Goal: Task Accomplishment & Management: Use online tool/utility

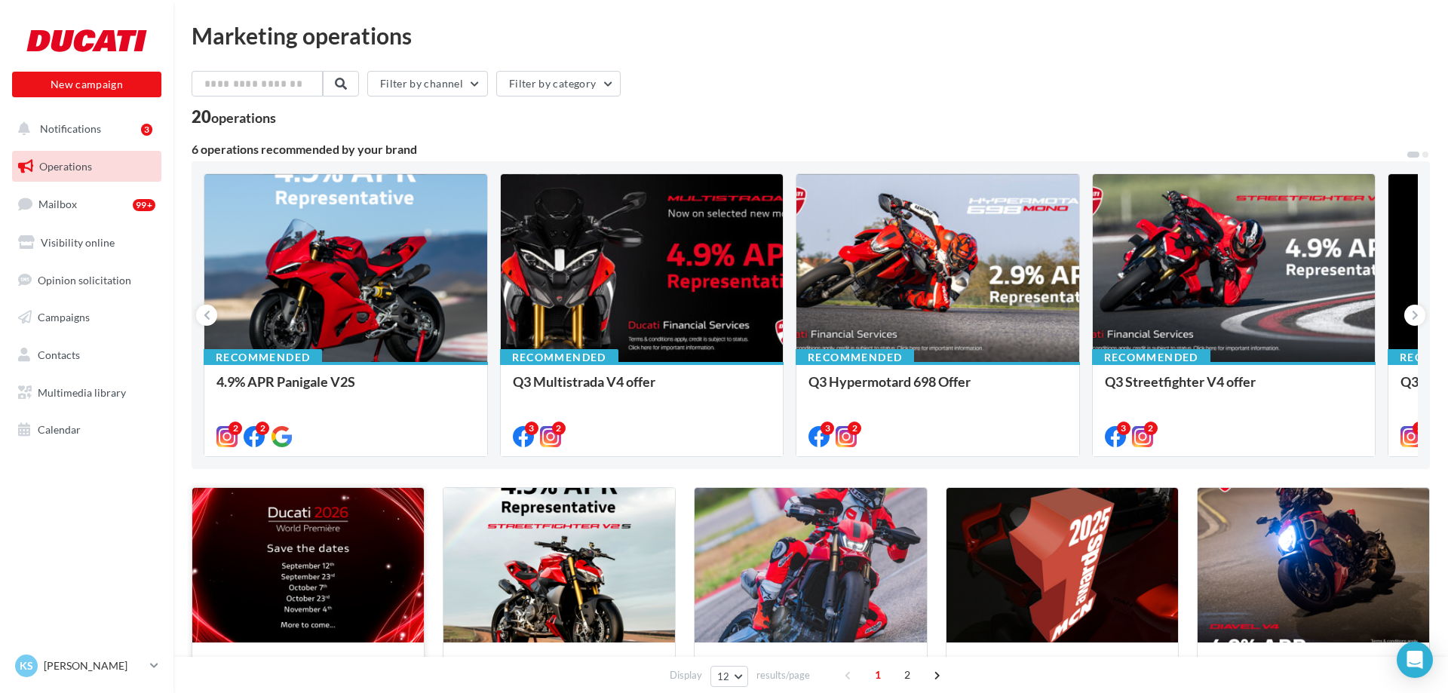
click at [305, 578] on div at bounding box center [307, 565] width 231 height 155
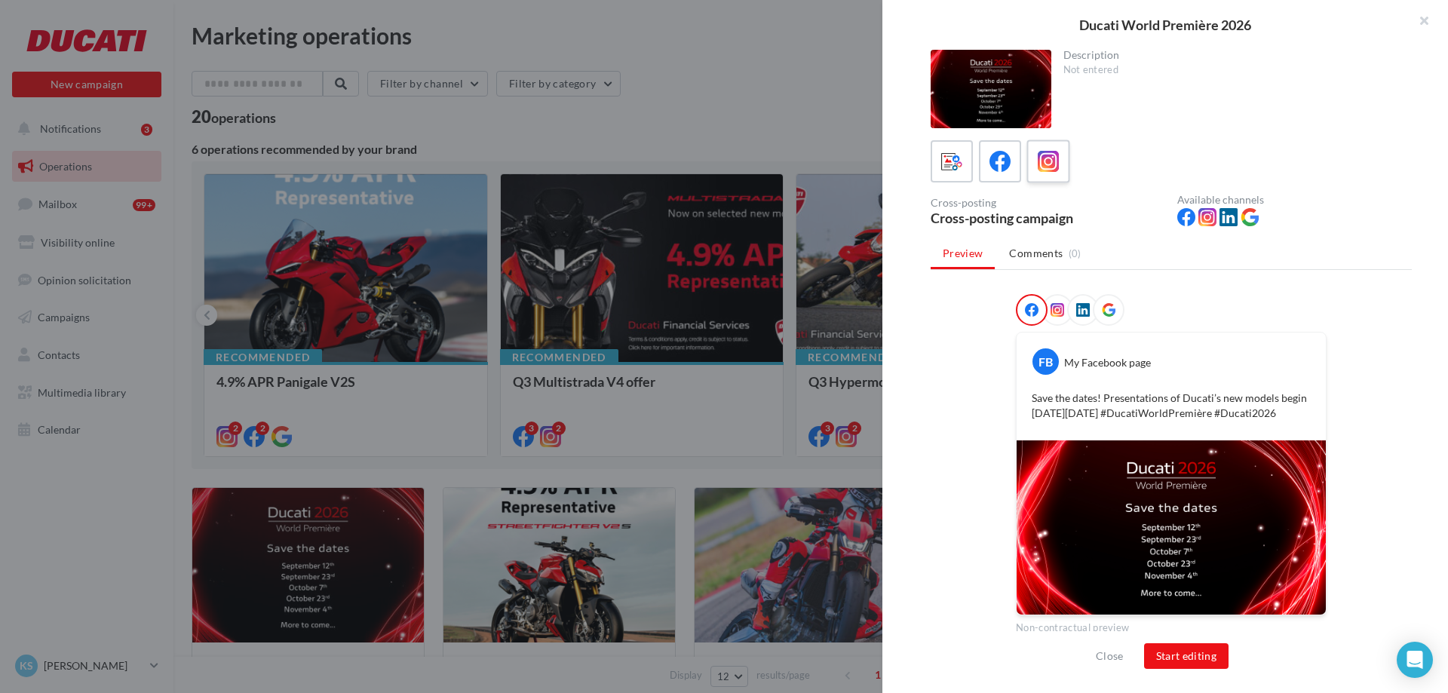
click at [1053, 158] on icon at bounding box center [1048, 162] width 22 height 22
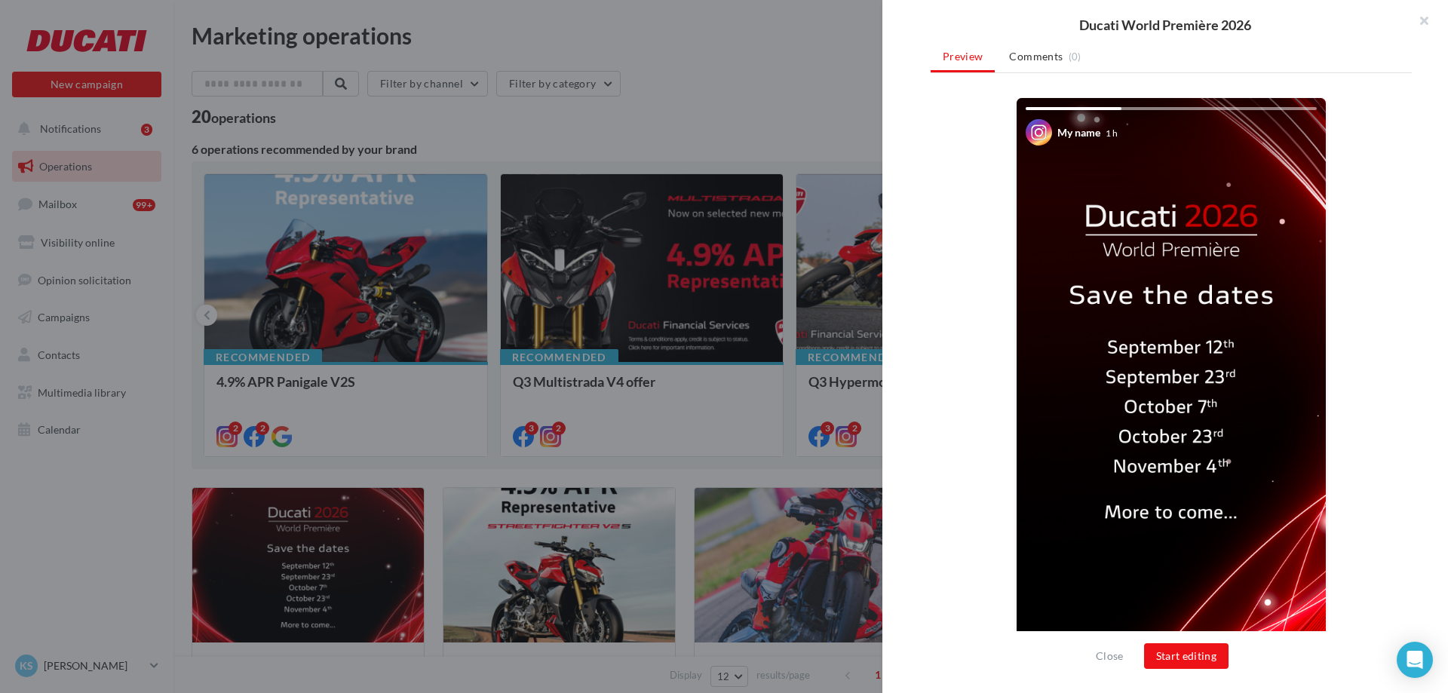
scroll to position [240, 0]
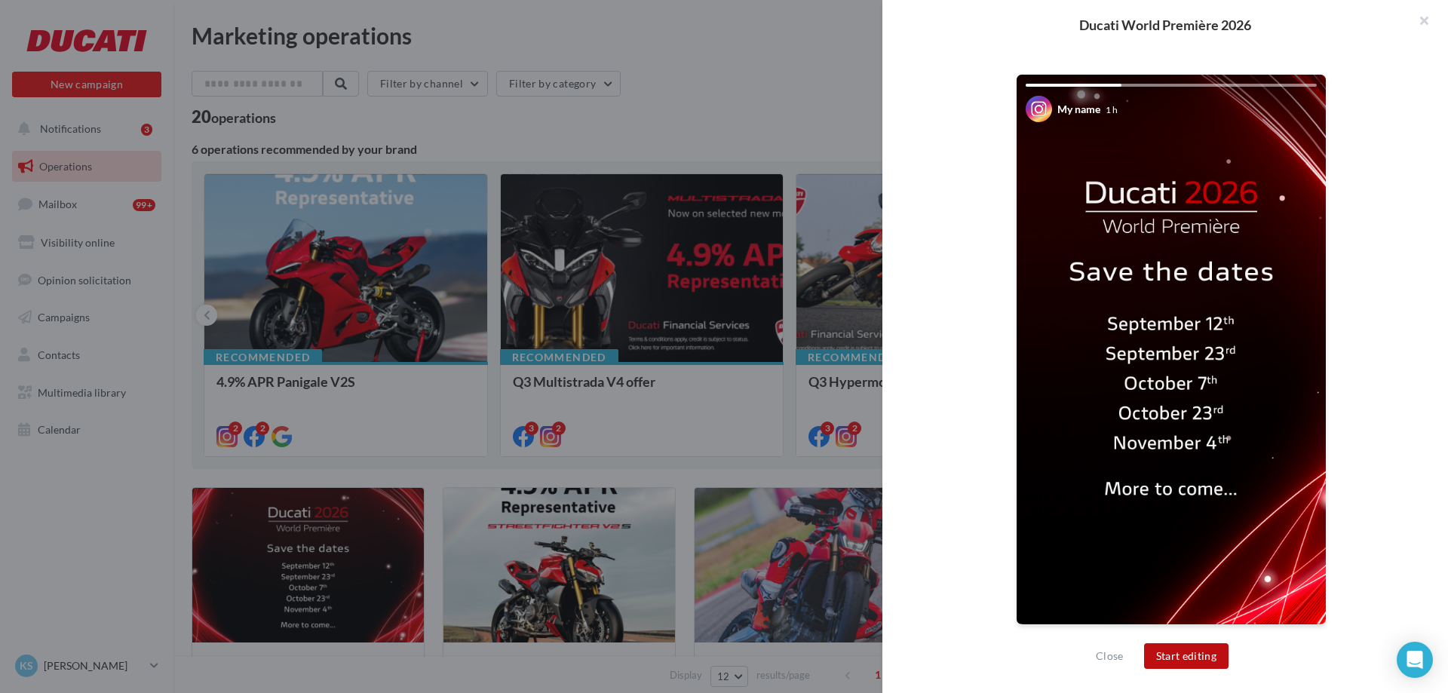
click at [1147, 659] on button "Start editing" at bounding box center [1186, 656] width 85 height 26
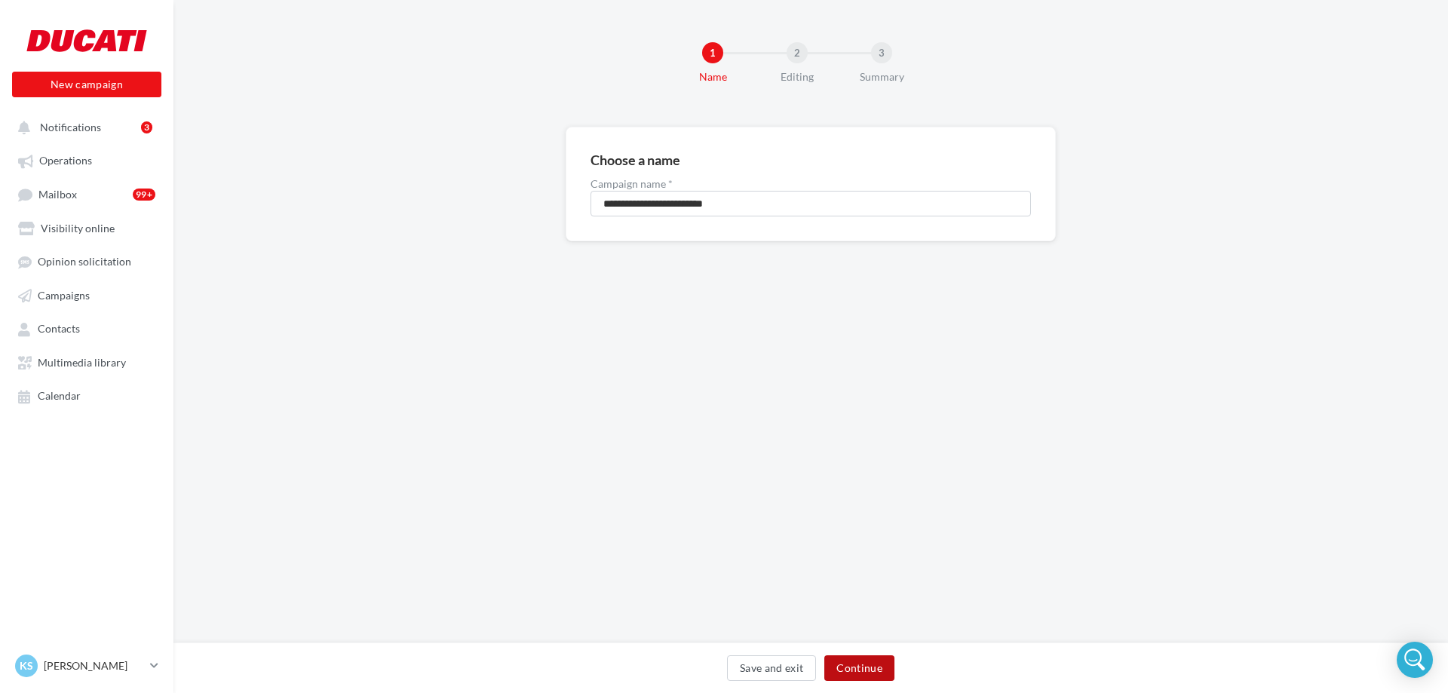
click at [875, 662] on button "Continue" at bounding box center [859, 668] width 70 height 26
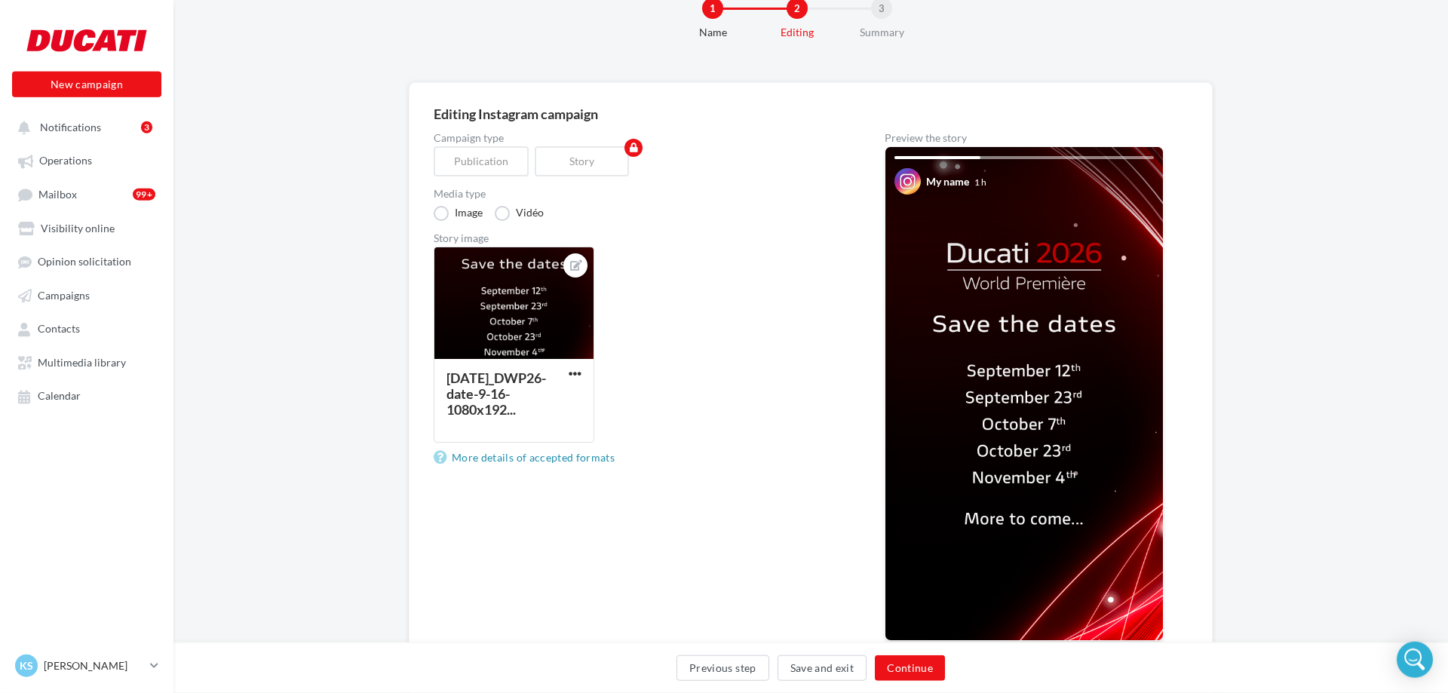
scroll to position [72, 0]
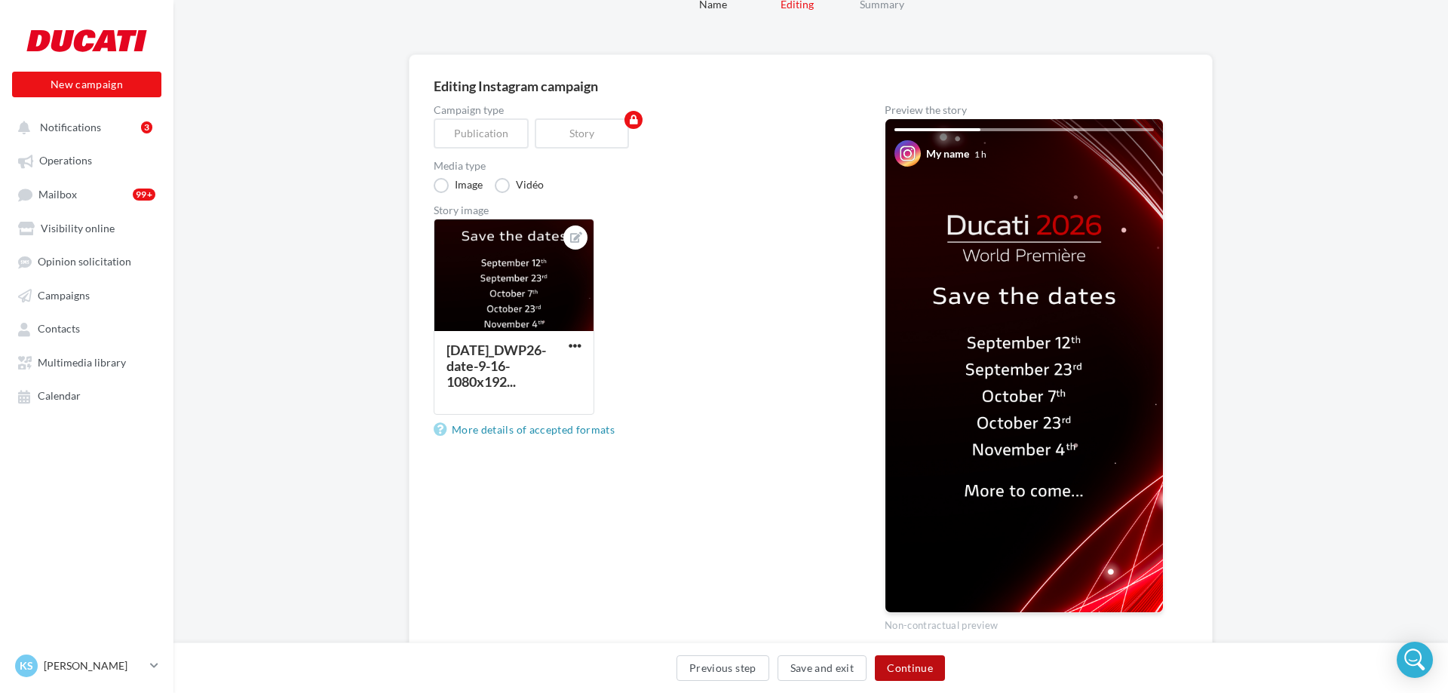
click at [919, 672] on button "Continue" at bounding box center [910, 668] width 70 height 26
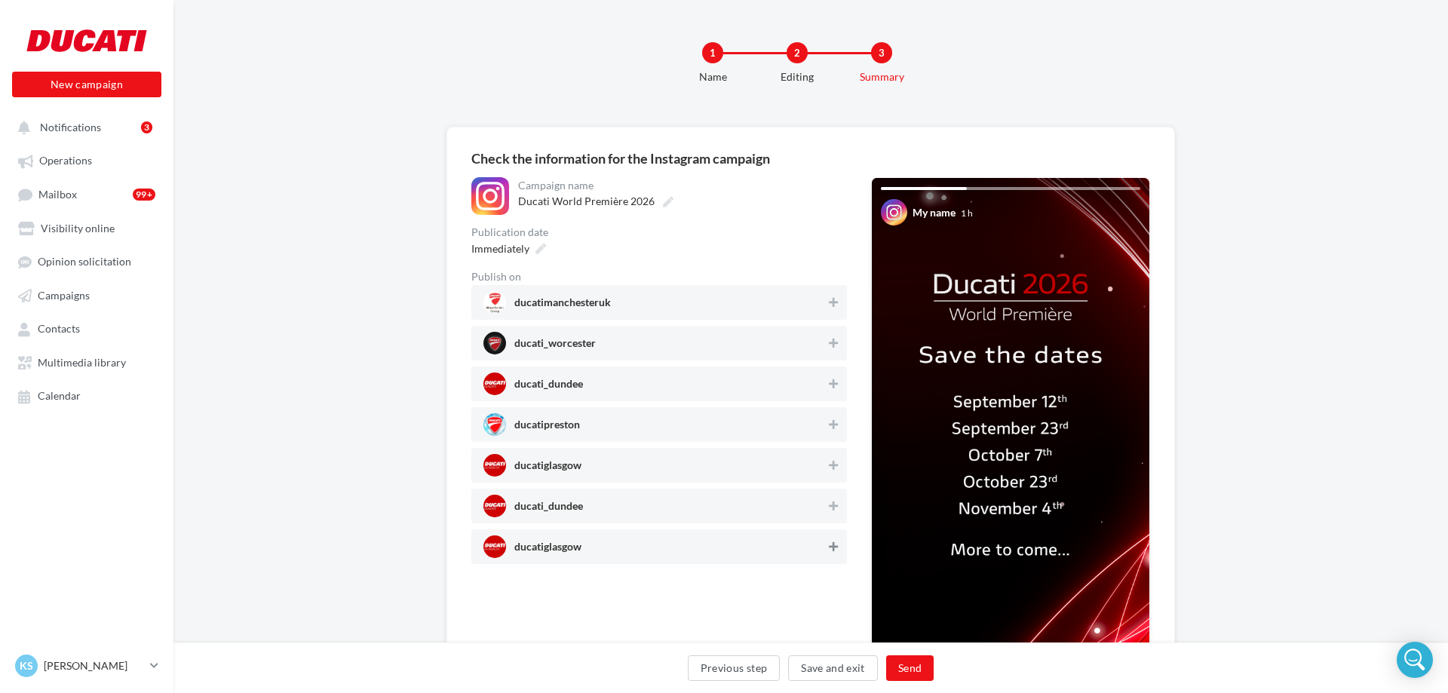
click at [835, 549] on icon at bounding box center [833, 546] width 9 height 11
click at [538, 253] on icon at bounding box center [540, 249] width 11 height 11
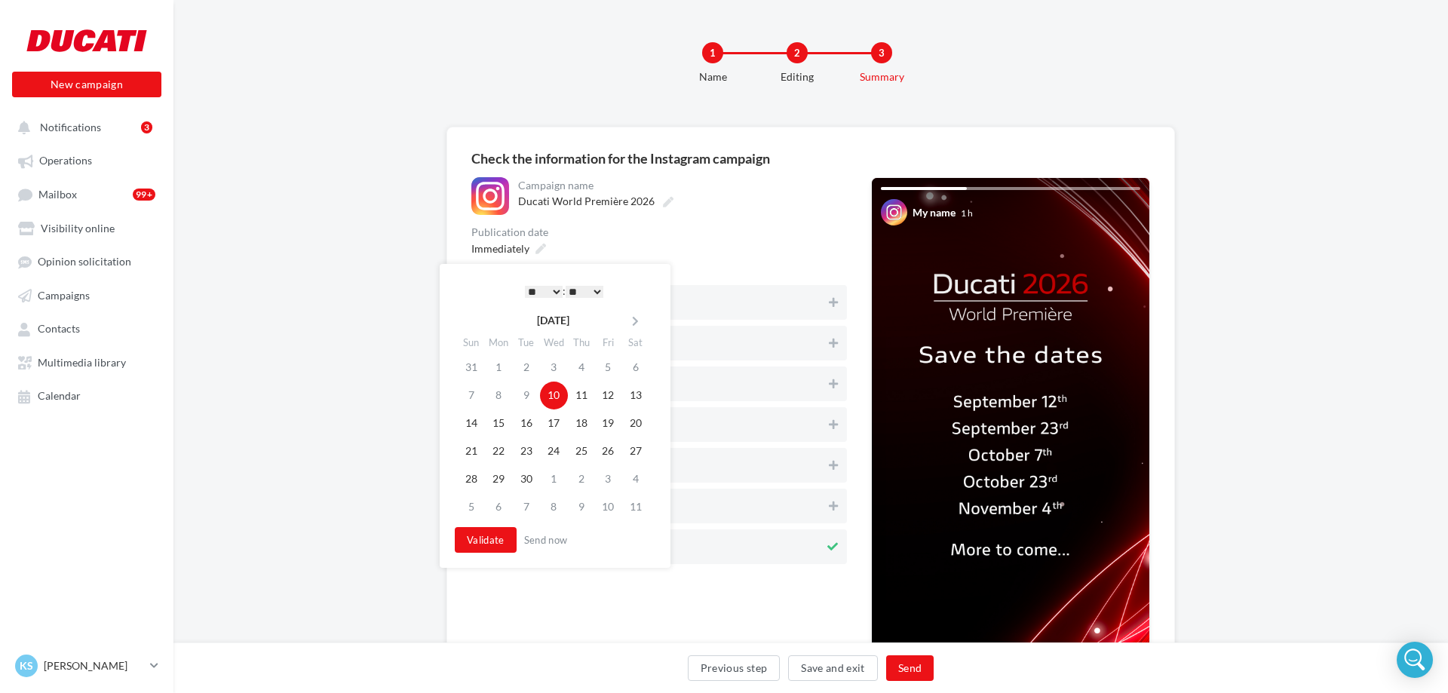
click at [525, 286] on select "* * * * * * * * * * ** ** ** ** ** ** ** ** ** ** ** ** ** **" at bounding box center [544, 292] width 38 height 12
click at [565, 286] on select "** ** ** ** ** **" at bounding box center [584, 292] width 38 height 12
click at [477, 542] on button "Validate" at bounding box center [486, 540] width 62 height 26
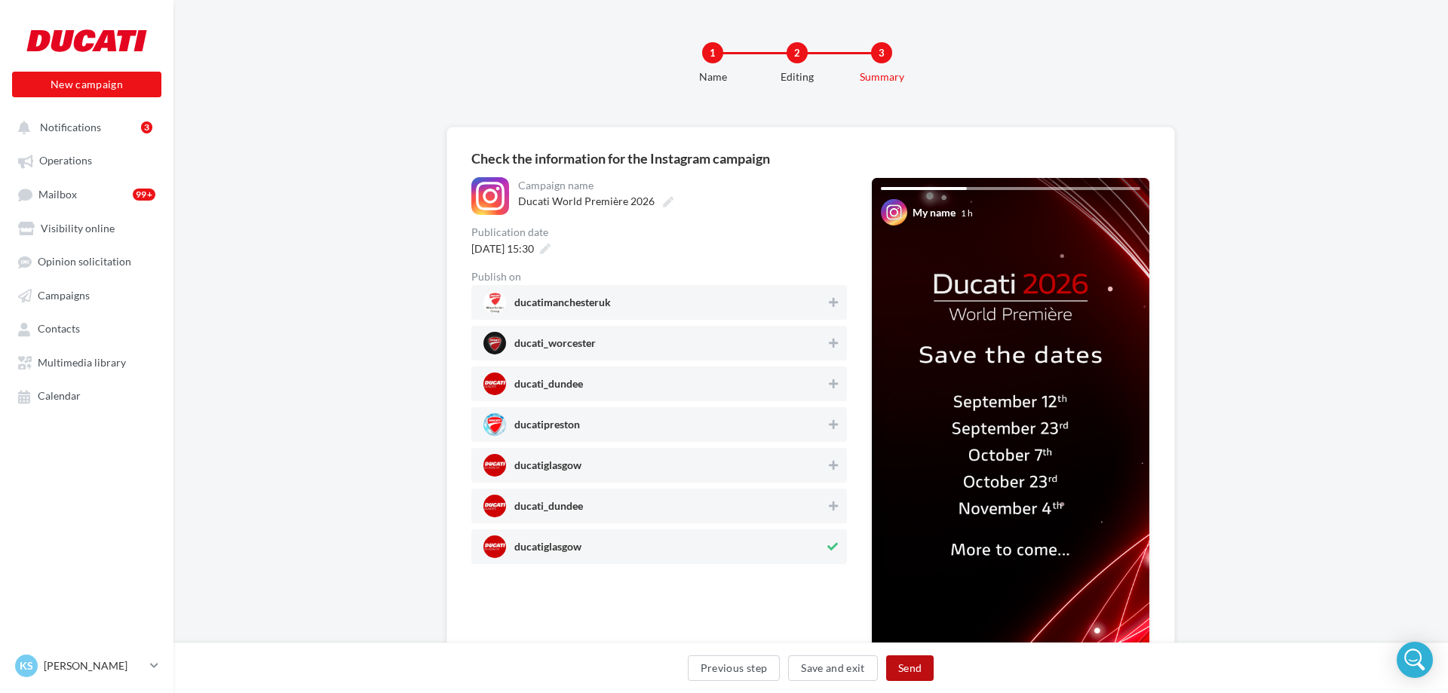
click at [908, 672] on button "Send" at bounding box center [909, 668] width 47 height 26
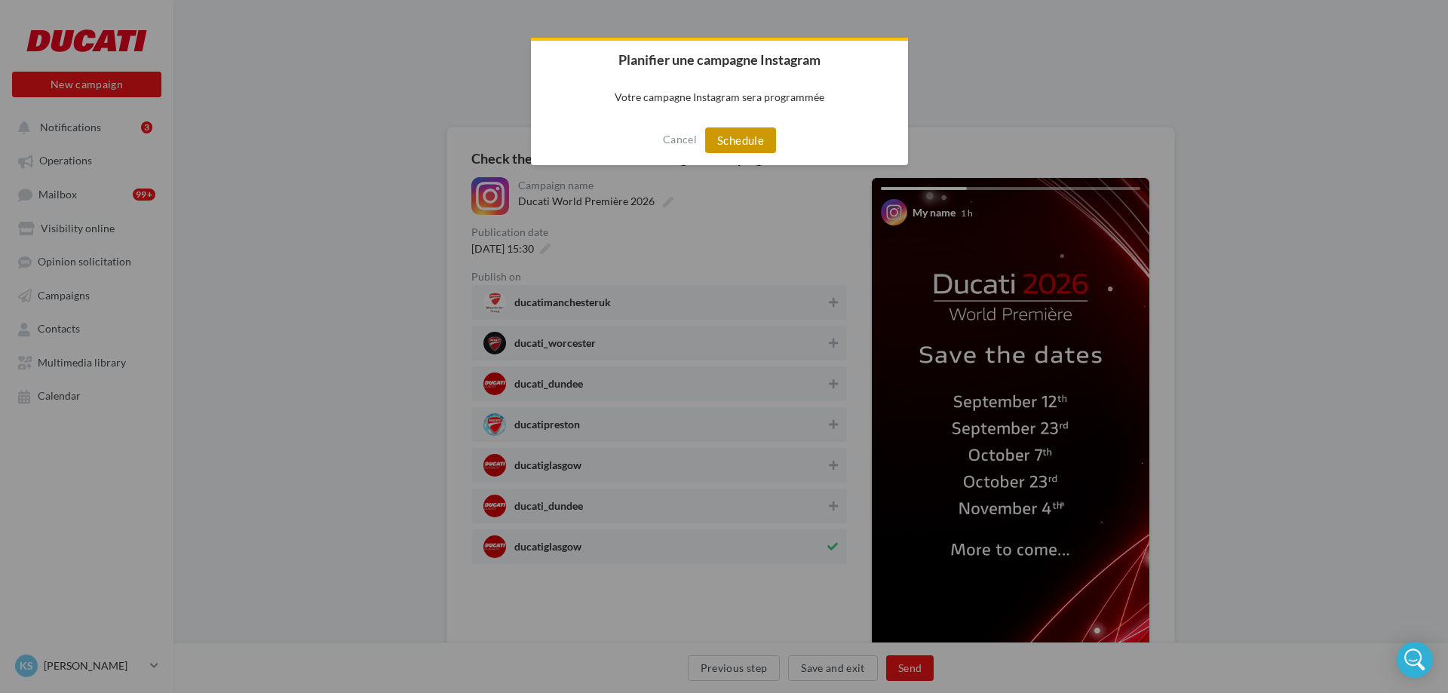
click at [736, 148] on button "Schedule" at bounding box center [740, 140] width 71 height 26
